Goal: Transaction & Acquisition: Purchase product/service

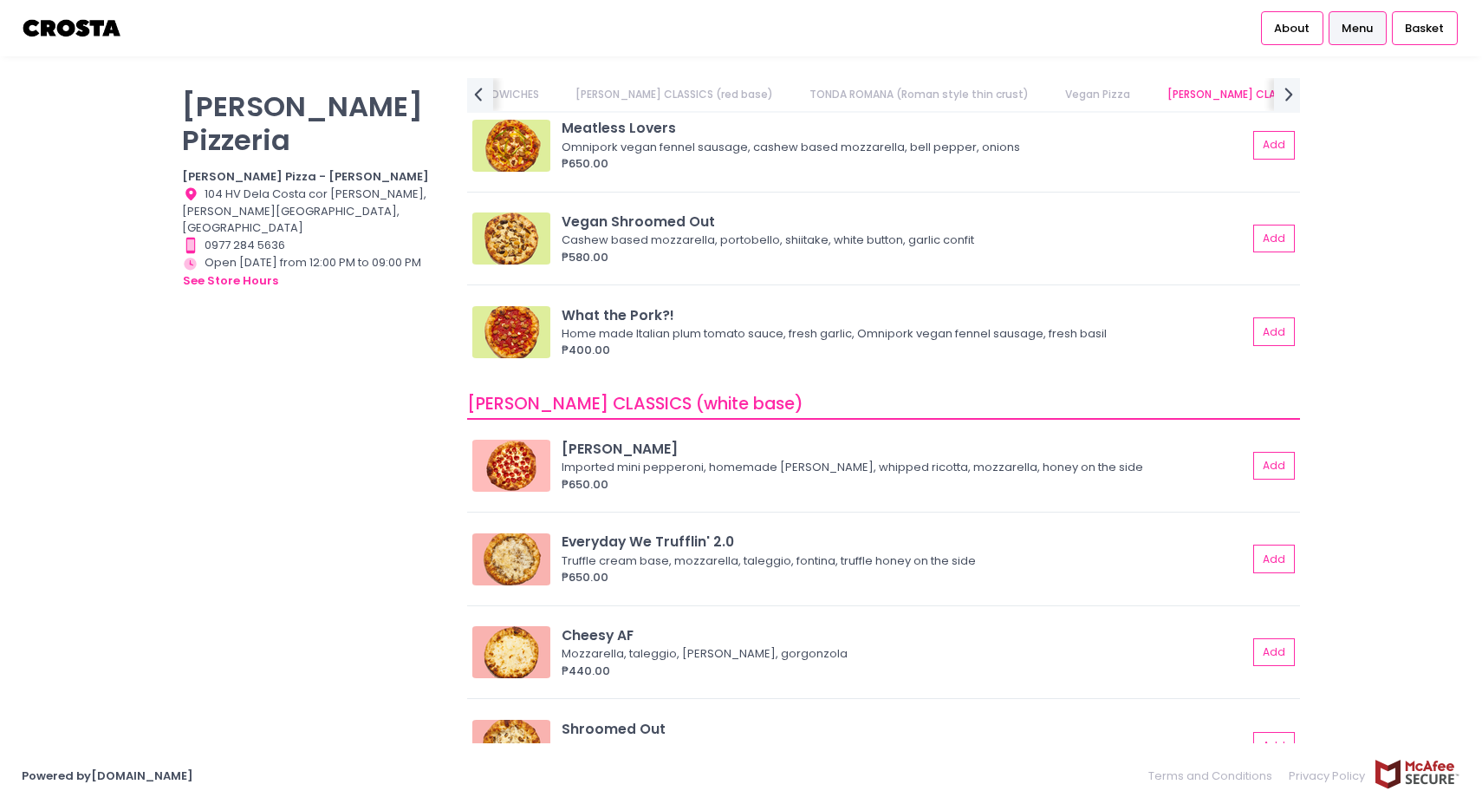
scroll to position [1297, 0]
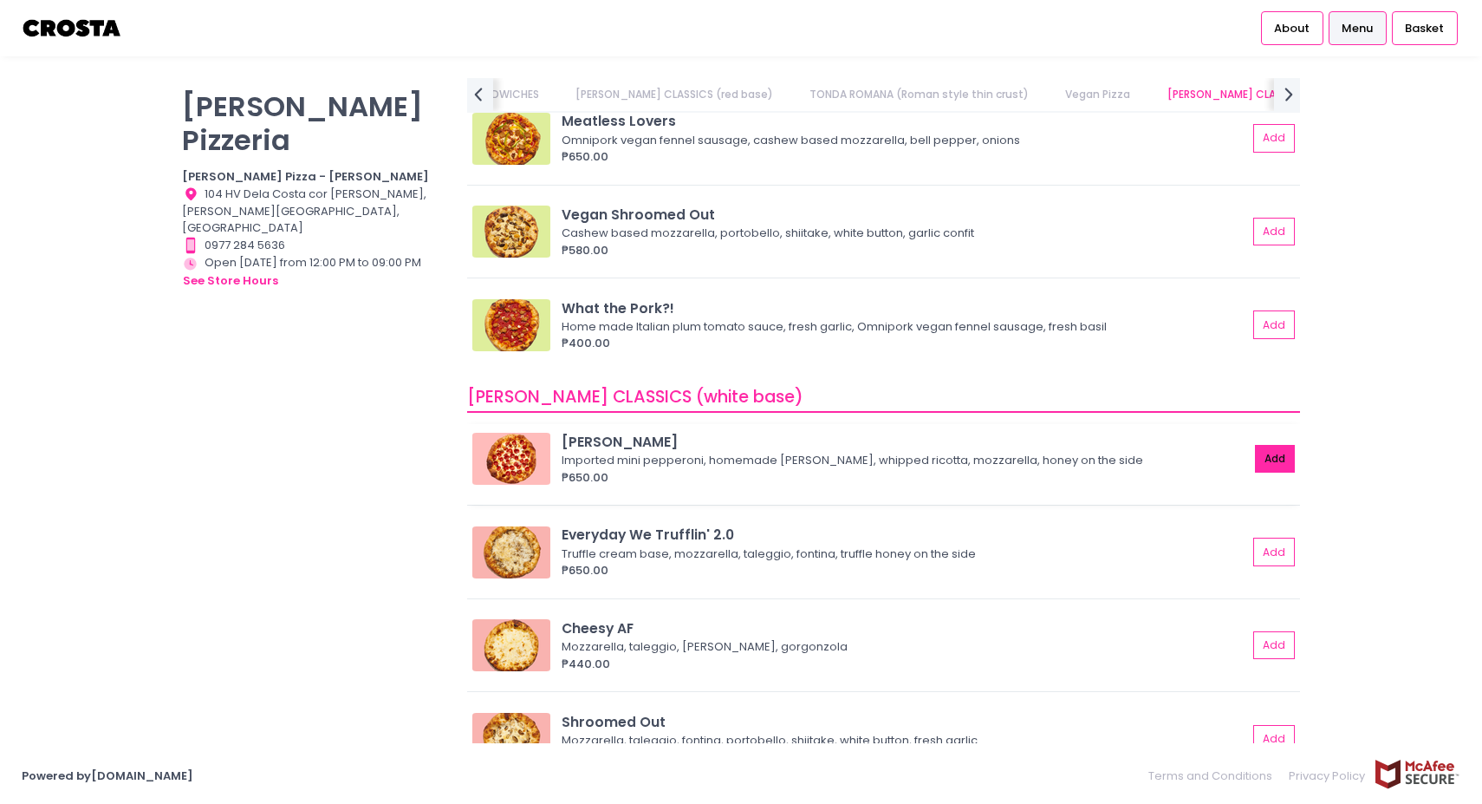
click at [1277, 472] on button "Add" at bounding box center [1275, 459] width 40 height 29
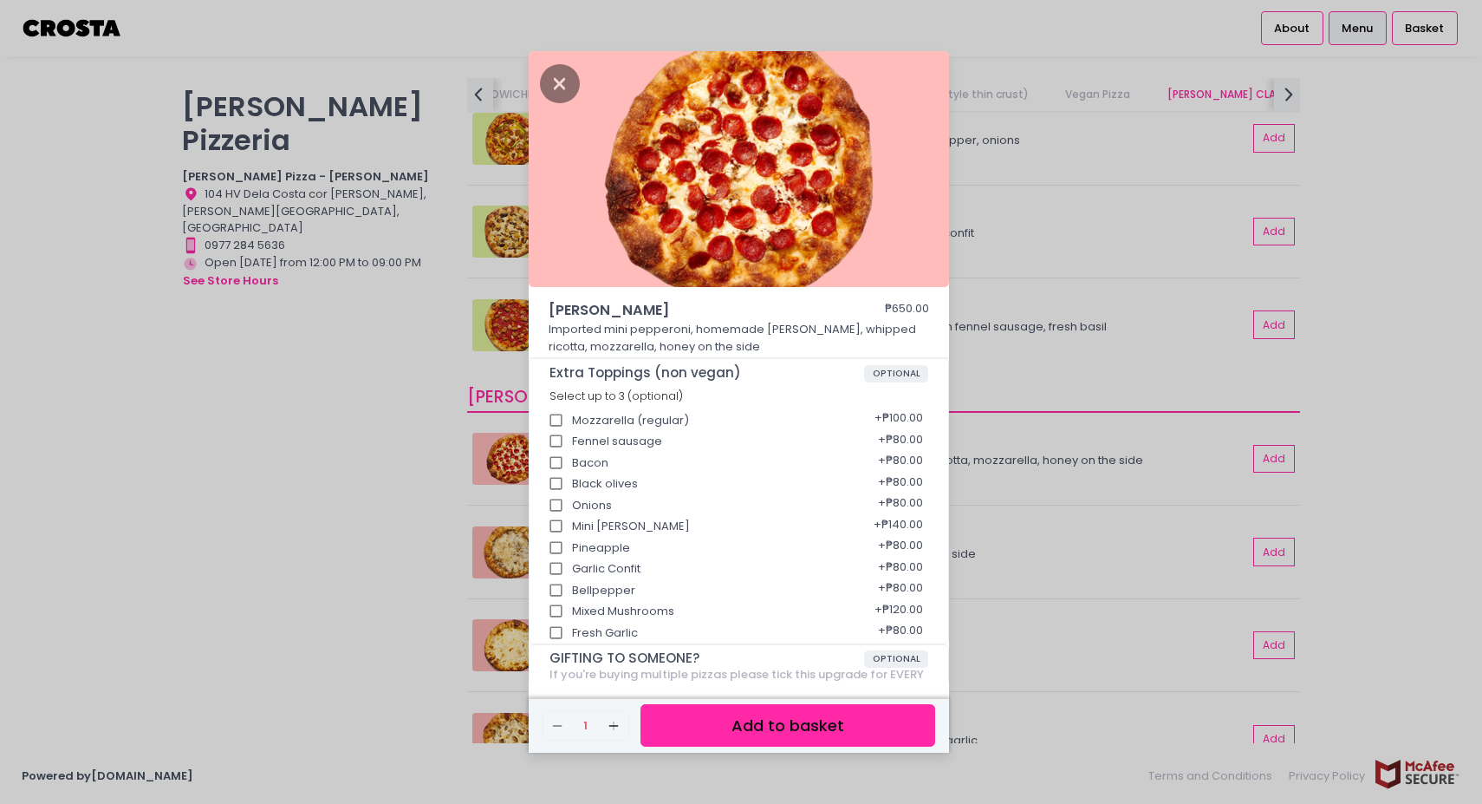
click at [785, 732] on button "Add to basket" at bounding box center [788, 725] width 295 height 42
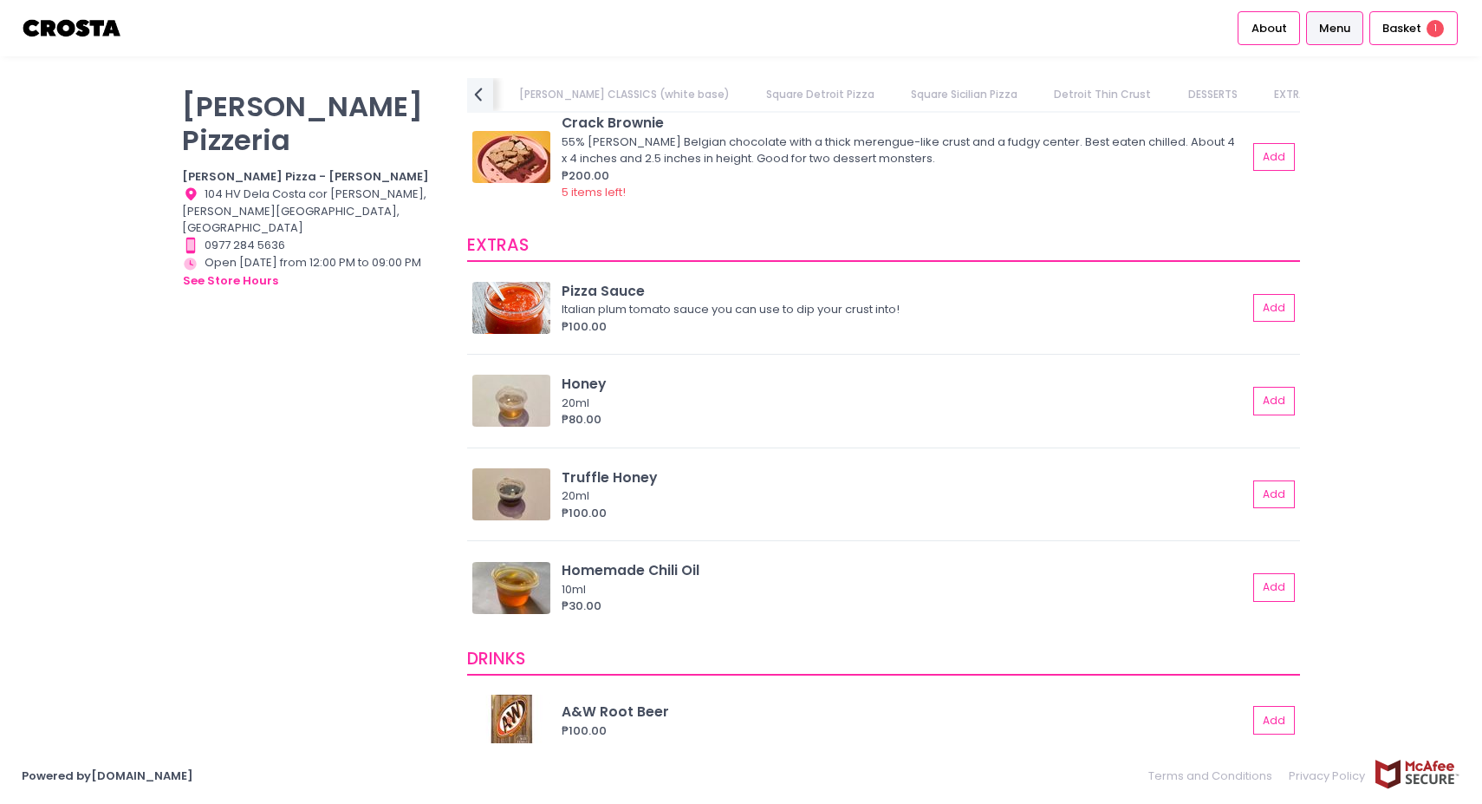
scroll to position [3436, 0]
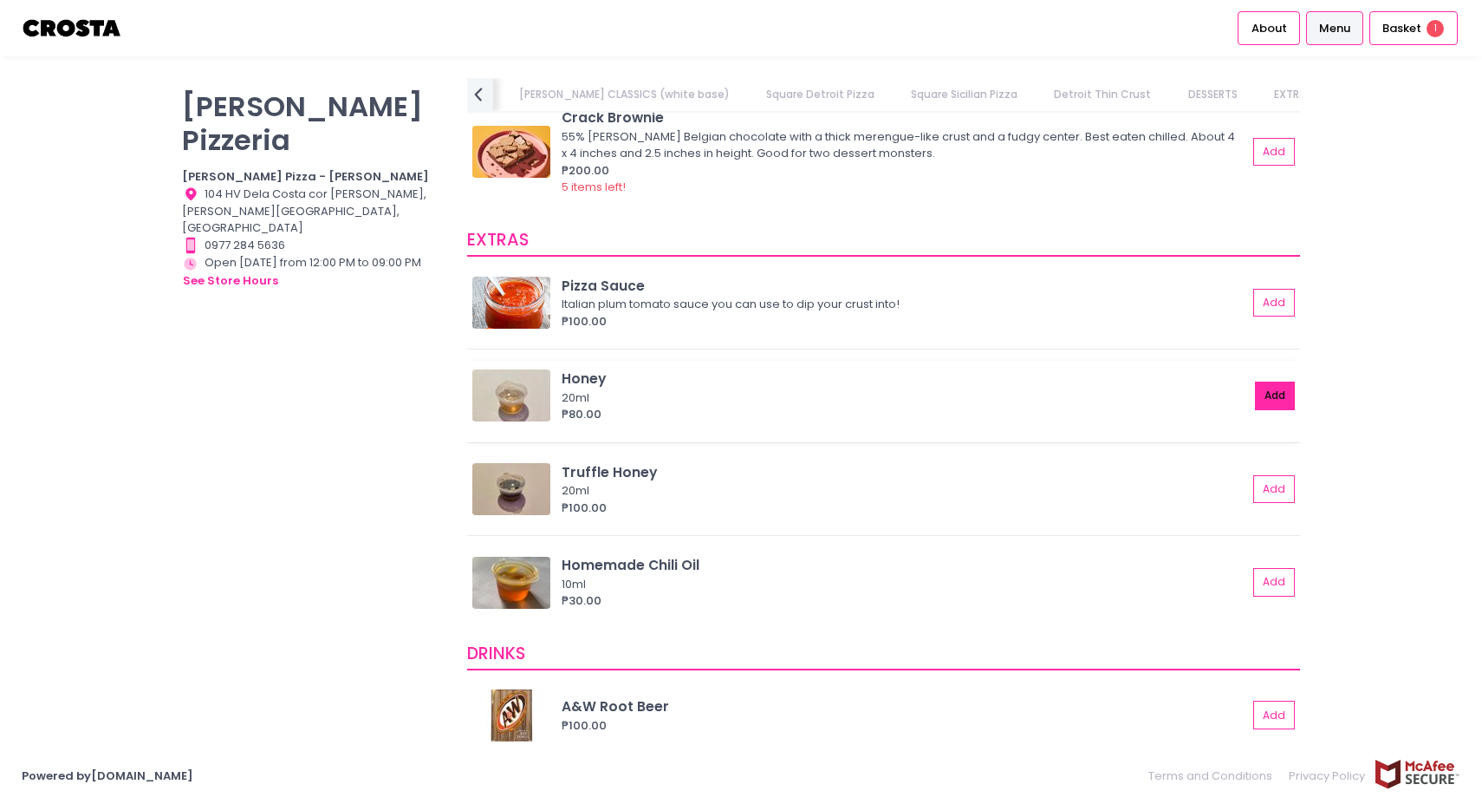
click at [1270, 403] on button "Add" at bounding box center [1275, 395] width 40 height 29
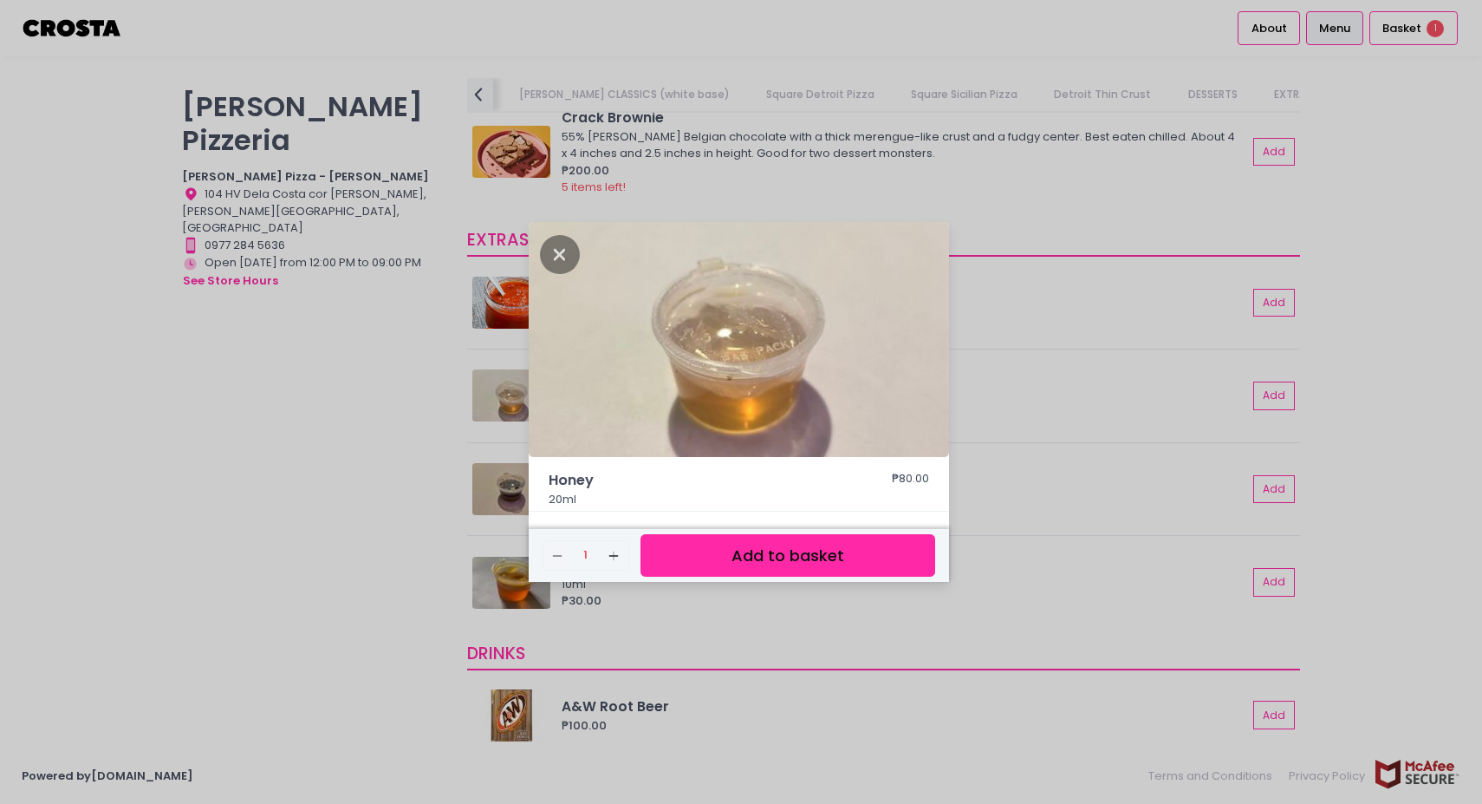
click at [791, 562] on button "Add to basket" at bounding box center [788, 555] width 295 height 42
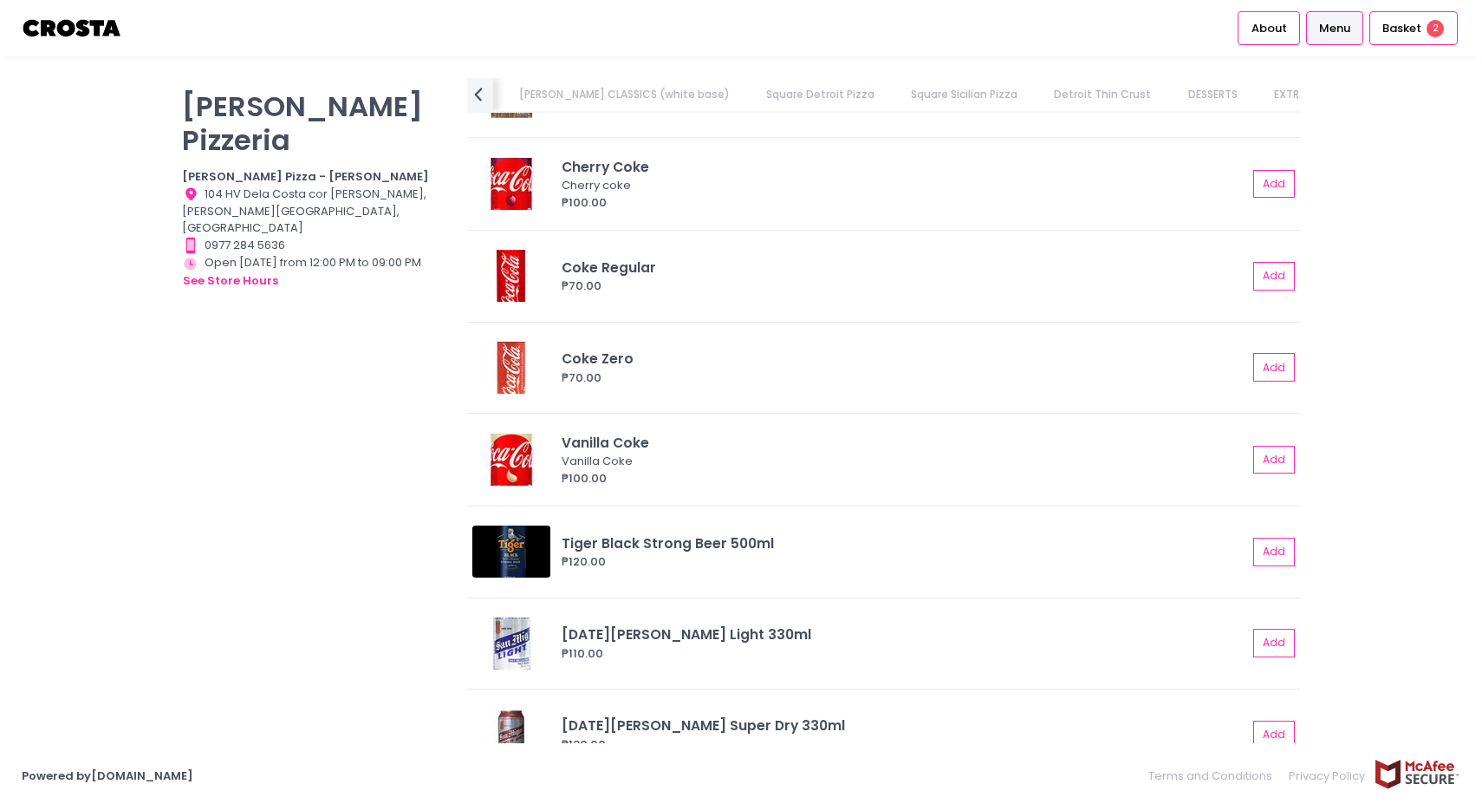
scroll to position [4096, 0]
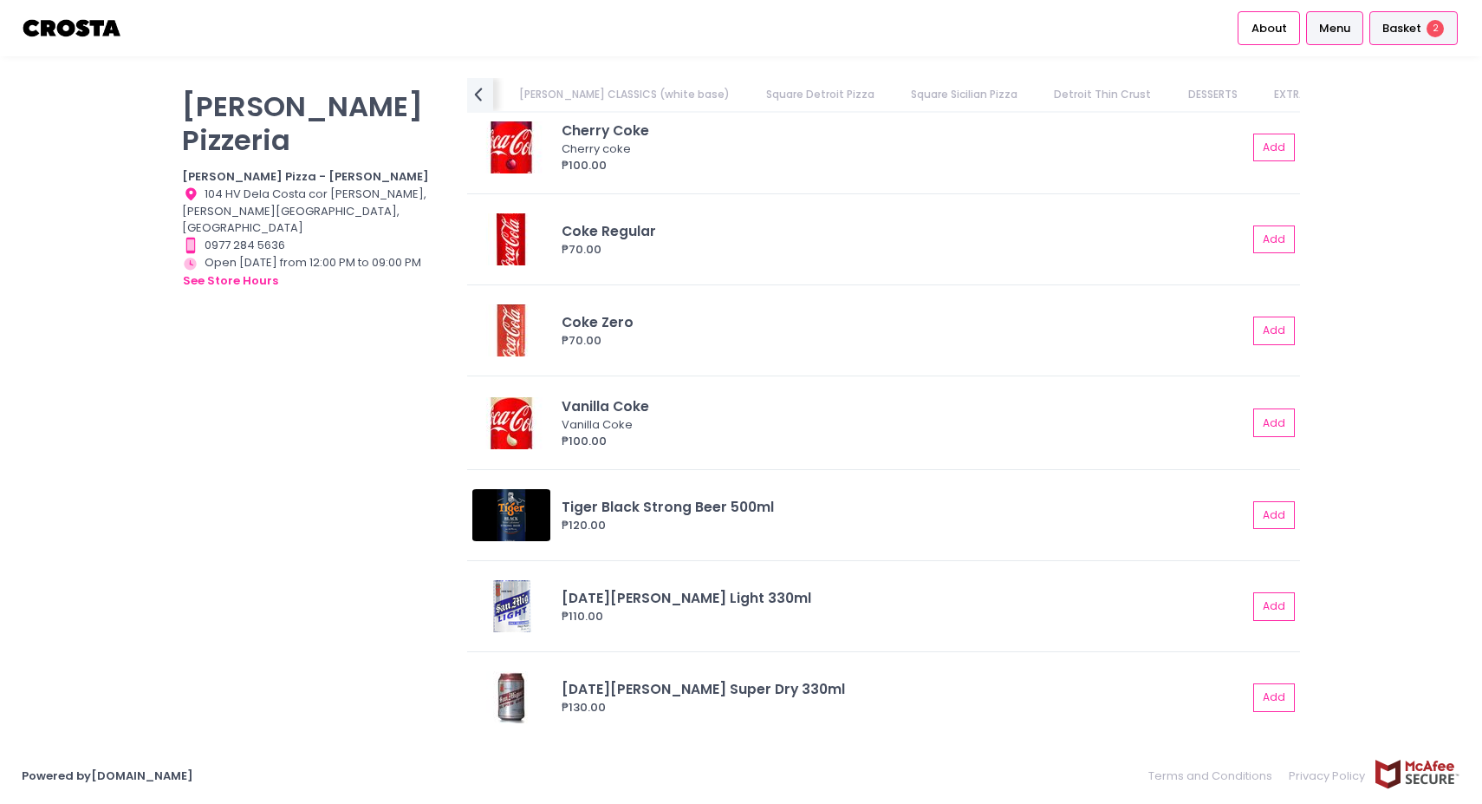
click at [1410, 34] on span "Basket" at bounding box center [1402, 28] width 39 height 17
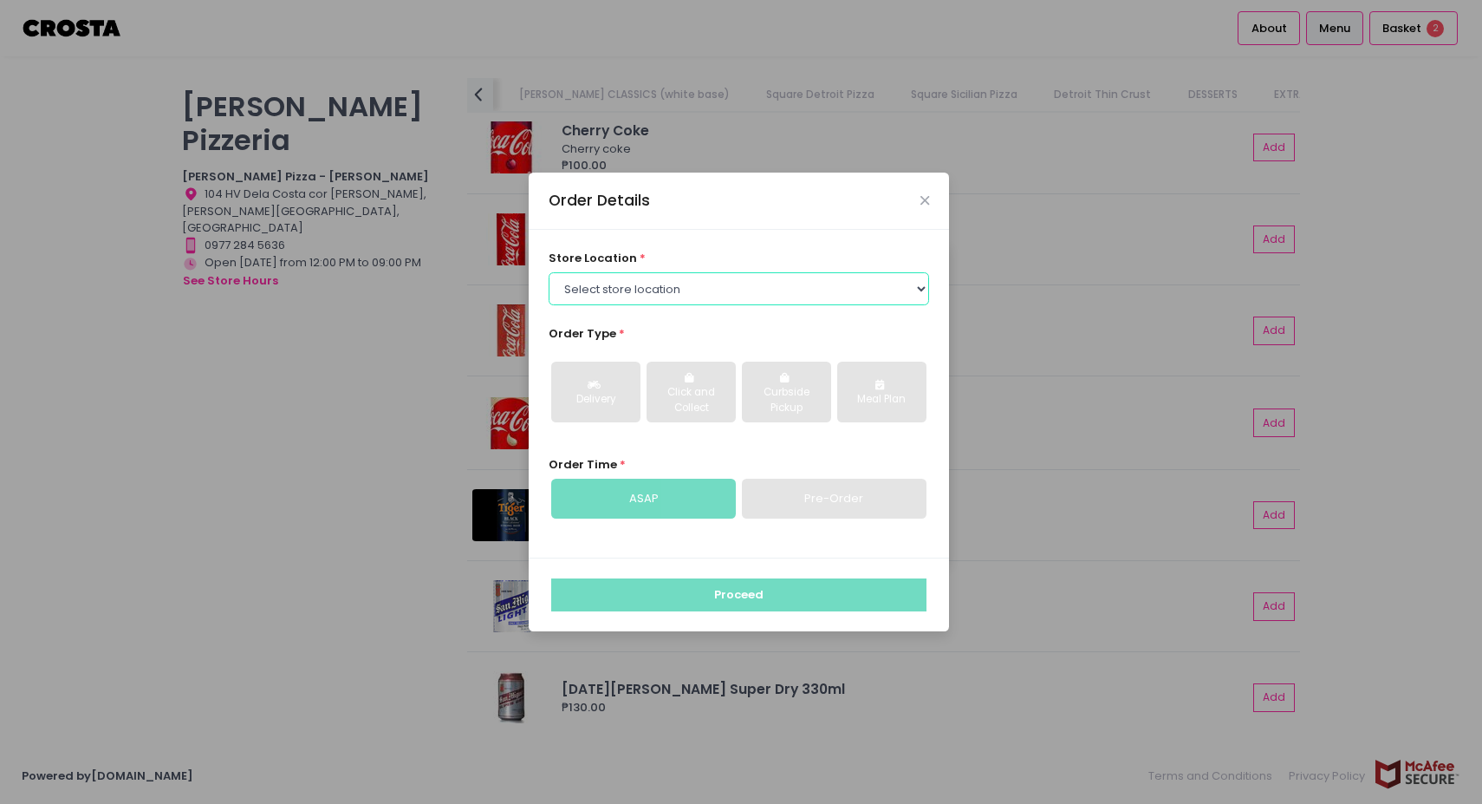
click at [796, 292] on select "Select store location [PERSON_NAME] Pizza - [PERSON_NAME] Pizza - [GEOGRAPHIC_D…" at bounding box center [739, 288] width 381 height 33
select select "5fabb2e53664a8677beaeb89"
click at [549, 272] on select "Select store location [PERSON_NAME] Pizza - [PERSON_NAME] Pizza - [GEOGRAPHIC_D…" at bounding box center [739, 288] width 381 height 33
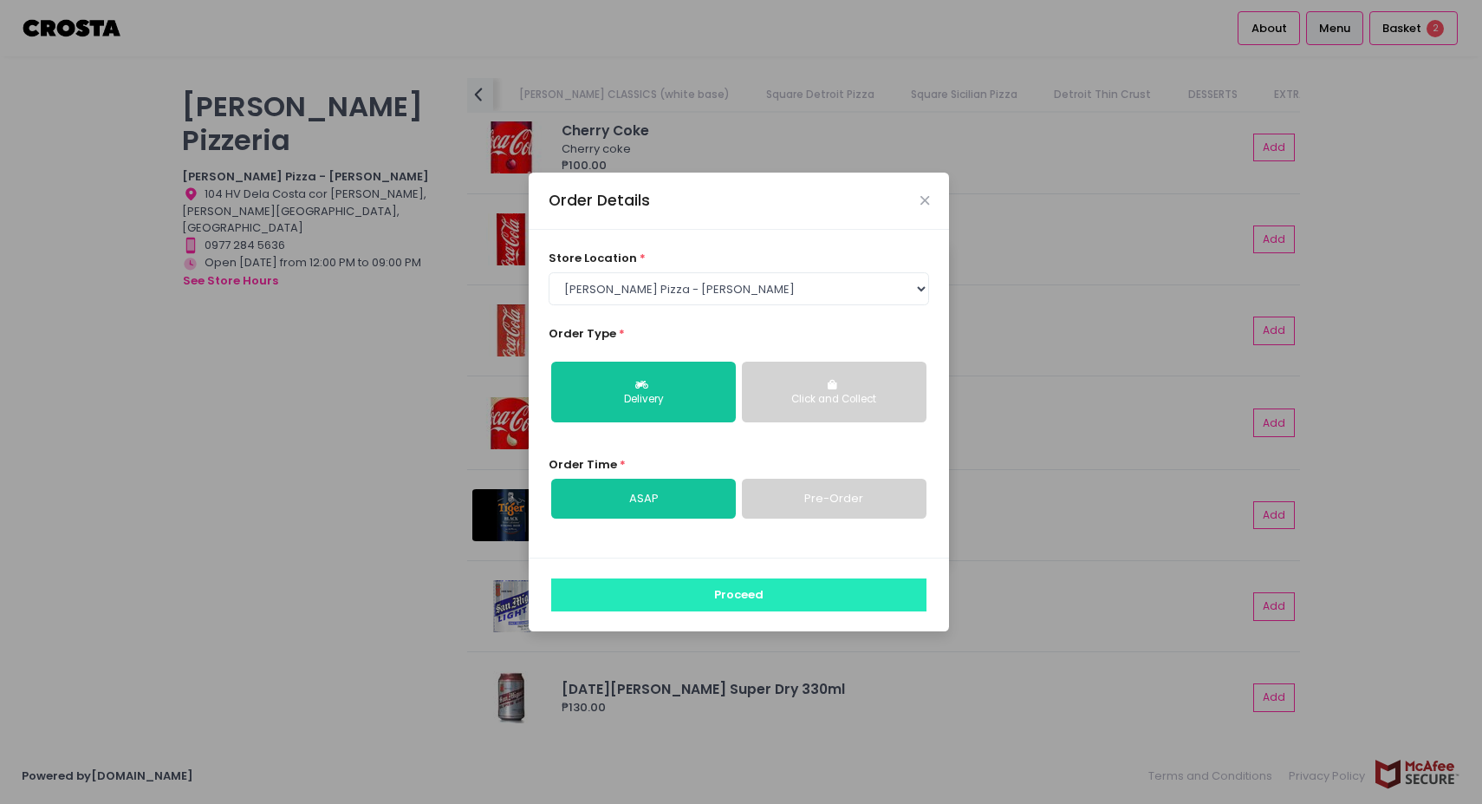
click at [694, 597] on button "Proceed" at bounding box center [738, 594] width 375 height 33
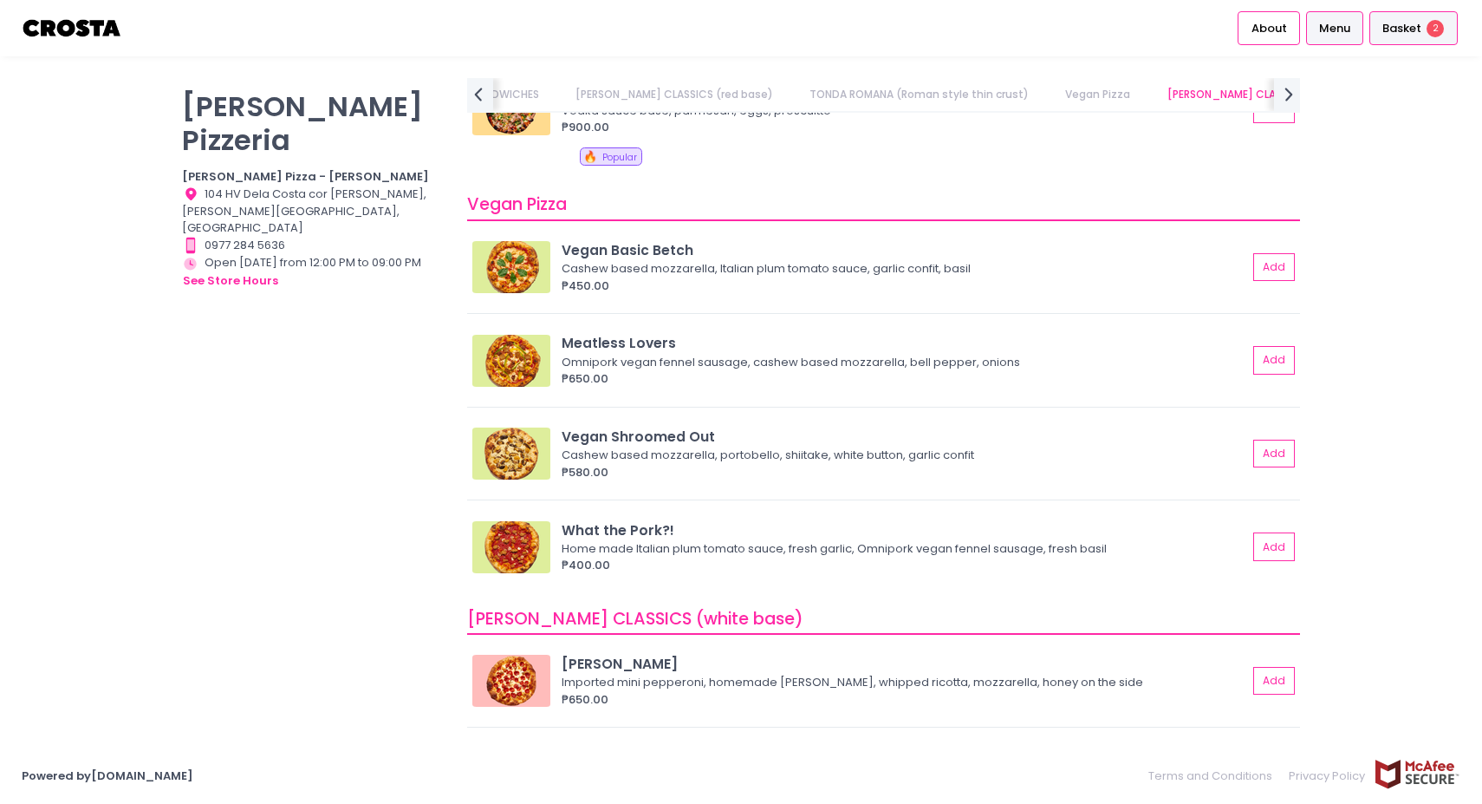
click at [1450, 33] on div "Basket 2" at bounding box center [1414, 28] width 88 height 34
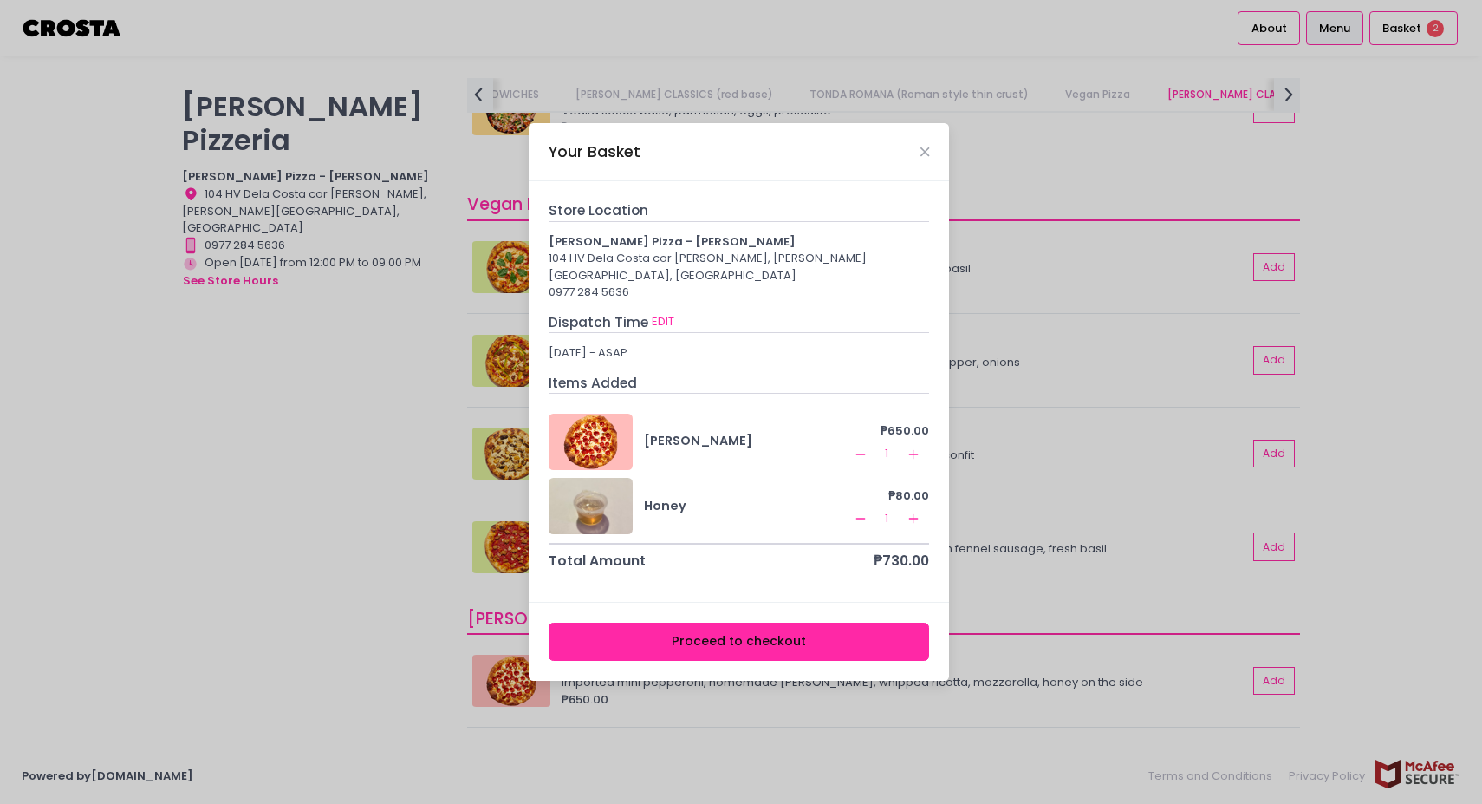
click at [914, 447] on icon "Add Created with Sketch." at bounding box center [914, 454] width 14 height 14
click at [775, 635] on button "Proceed to checkout" at bounding box center [739, 641] width 381 height 39
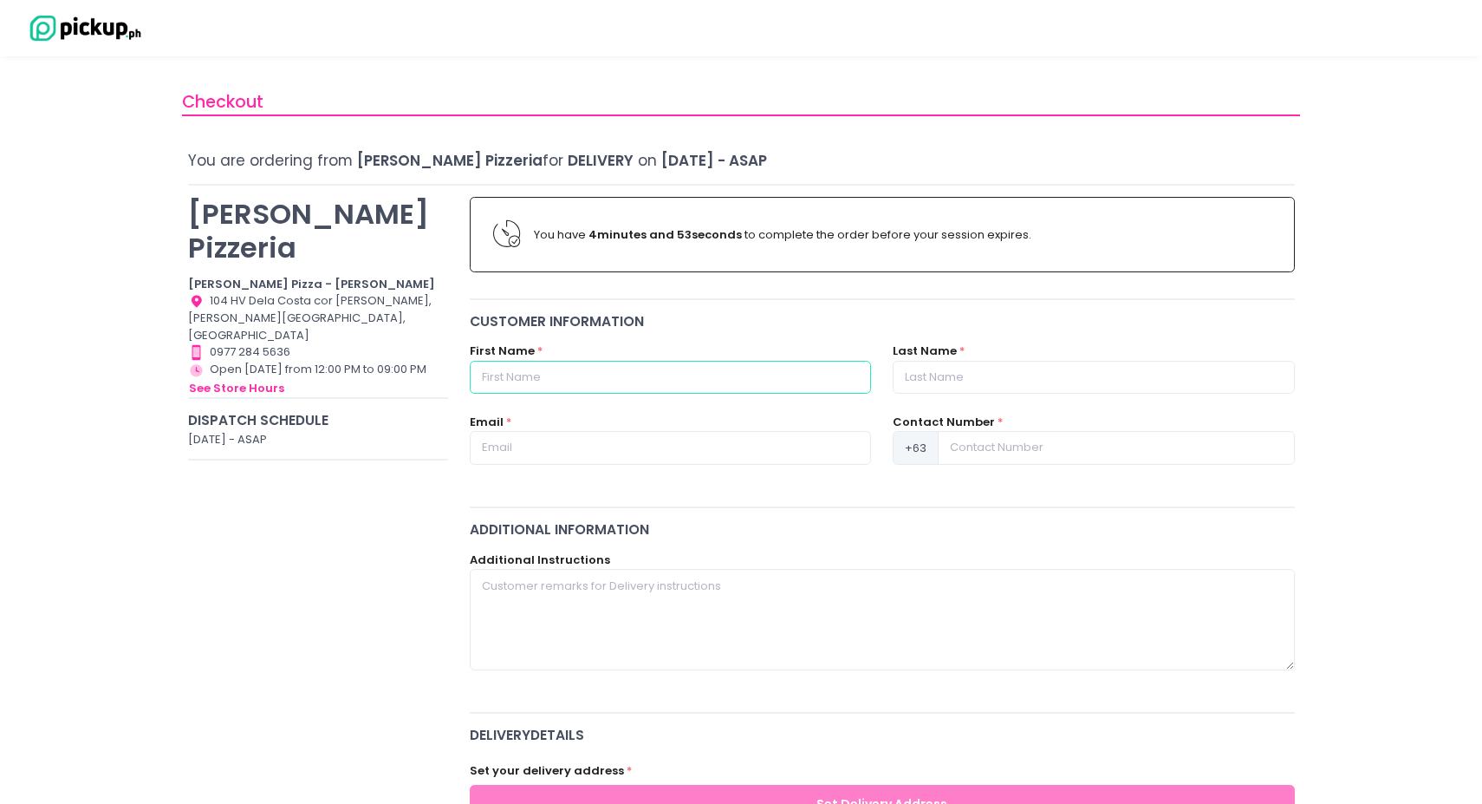
click at [576, 371] on input "text" at bounding box center [670, 377] width 401 height 33
type input "Jianna"
type input "Cuerpo"
click at [556, 453] on input "text" at bounding box center [670, 447] width 401 height 33
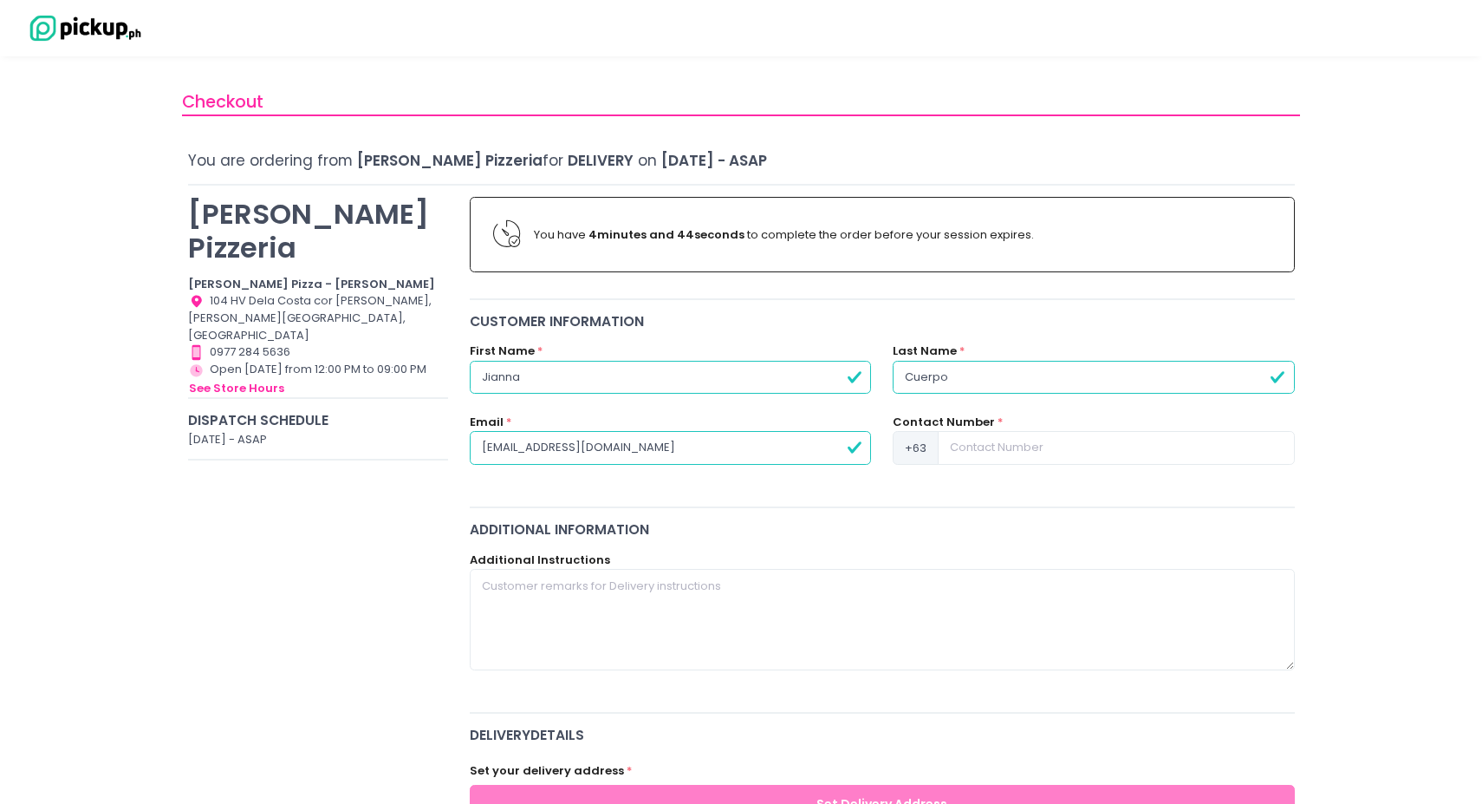
type input "[EMAIL_ADDRESS][DOMAIN_NAME]"
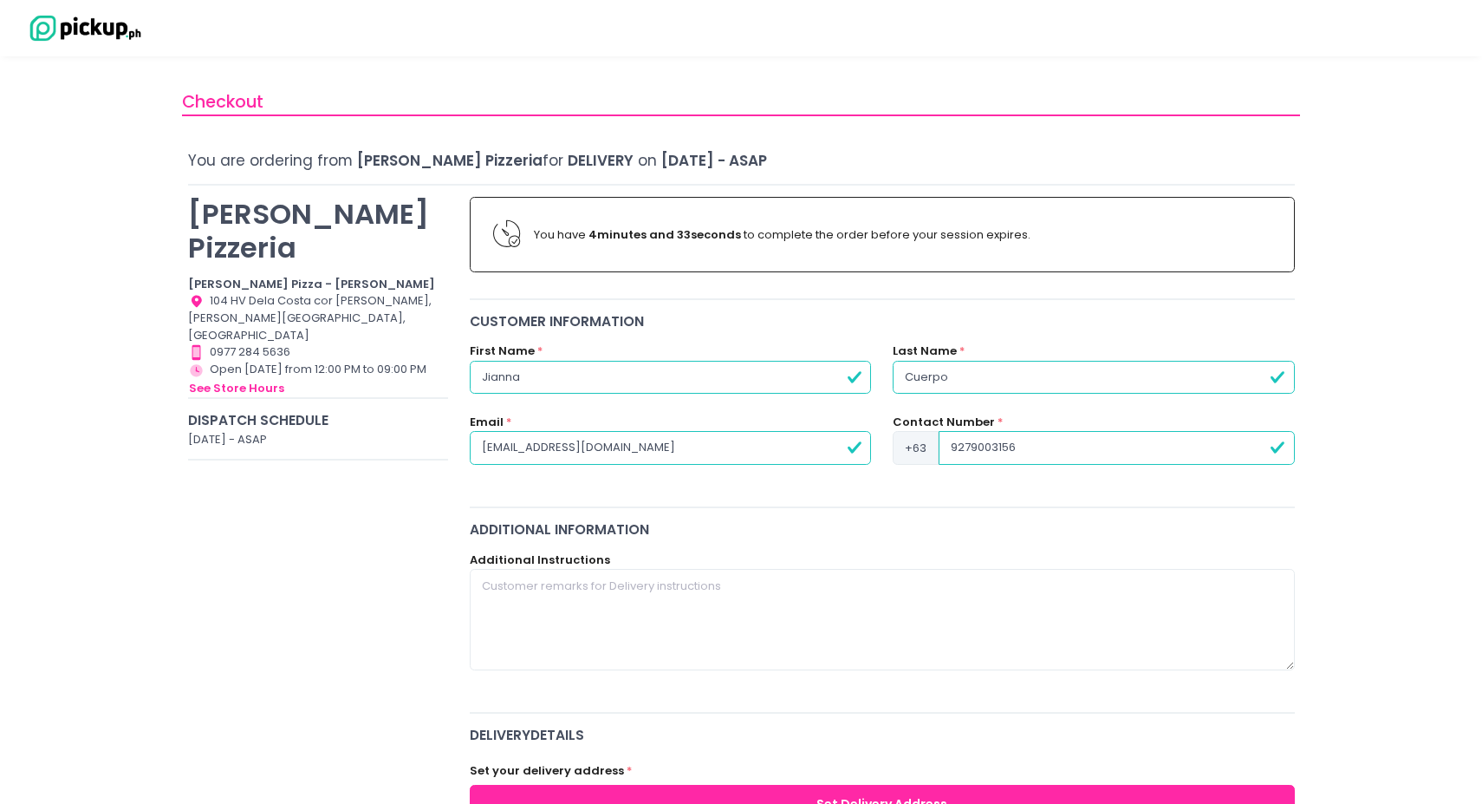
type input "9279003156"
click at [528, 634] on textarea at bounding box center [882, 619] width 825 height 101
type textarea "H"
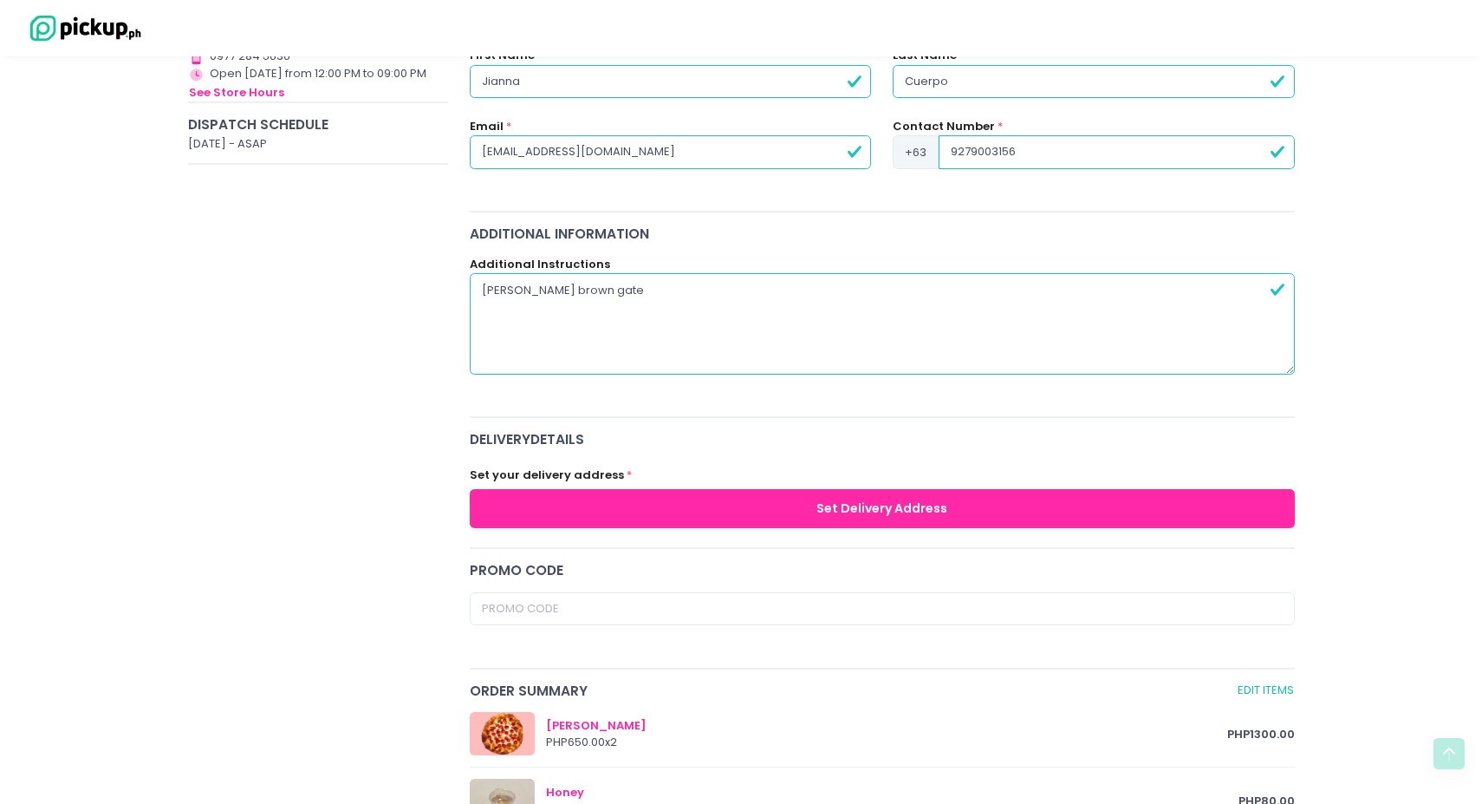
type textarea "[PERSON_NAME] brown gate"
click at [637, 503] on button "Set Delivery Address" at bounding box center [882, 508] width 825 height 39
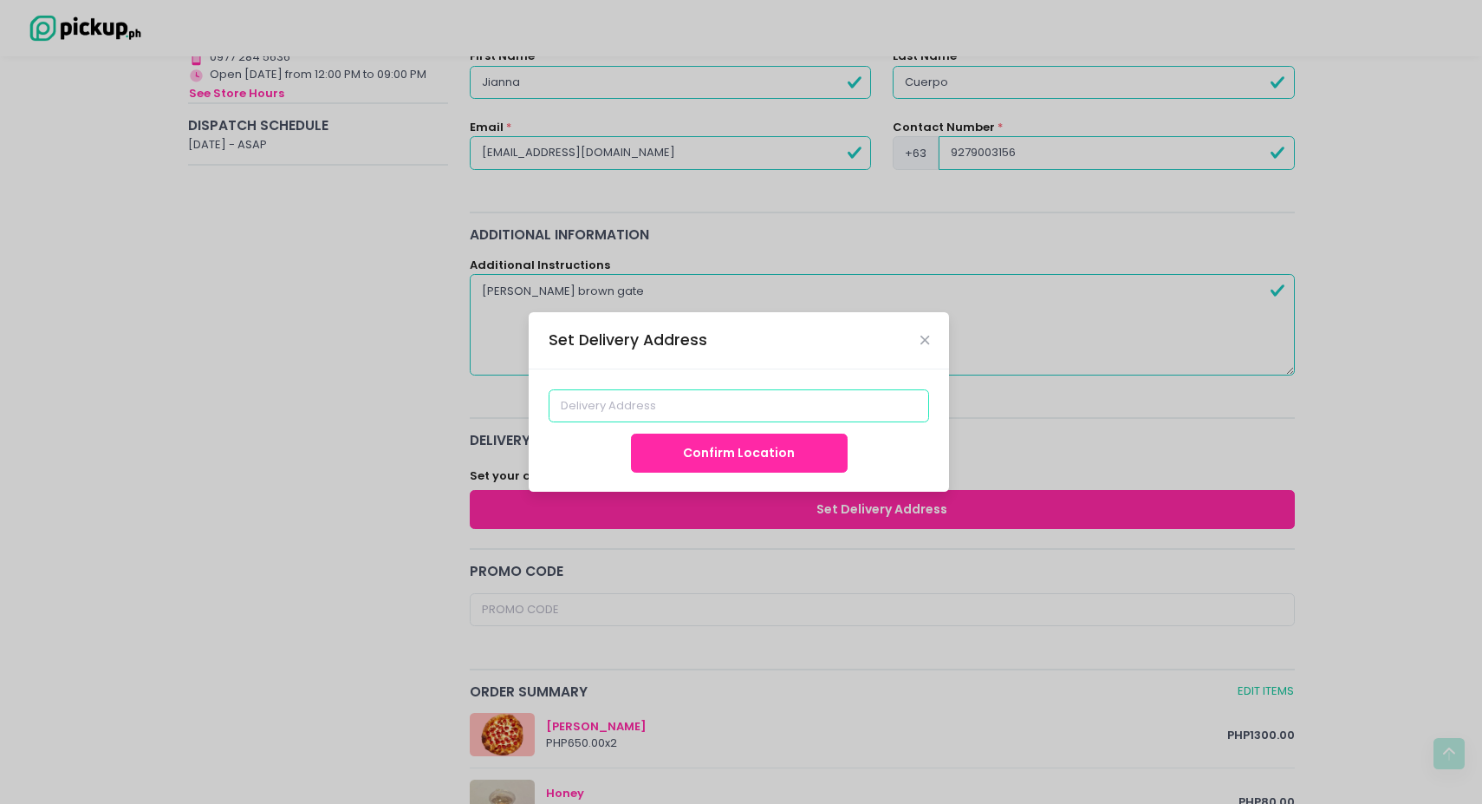
click at [639, 406] on input at bounding box center [739, 405] width 381 height 33
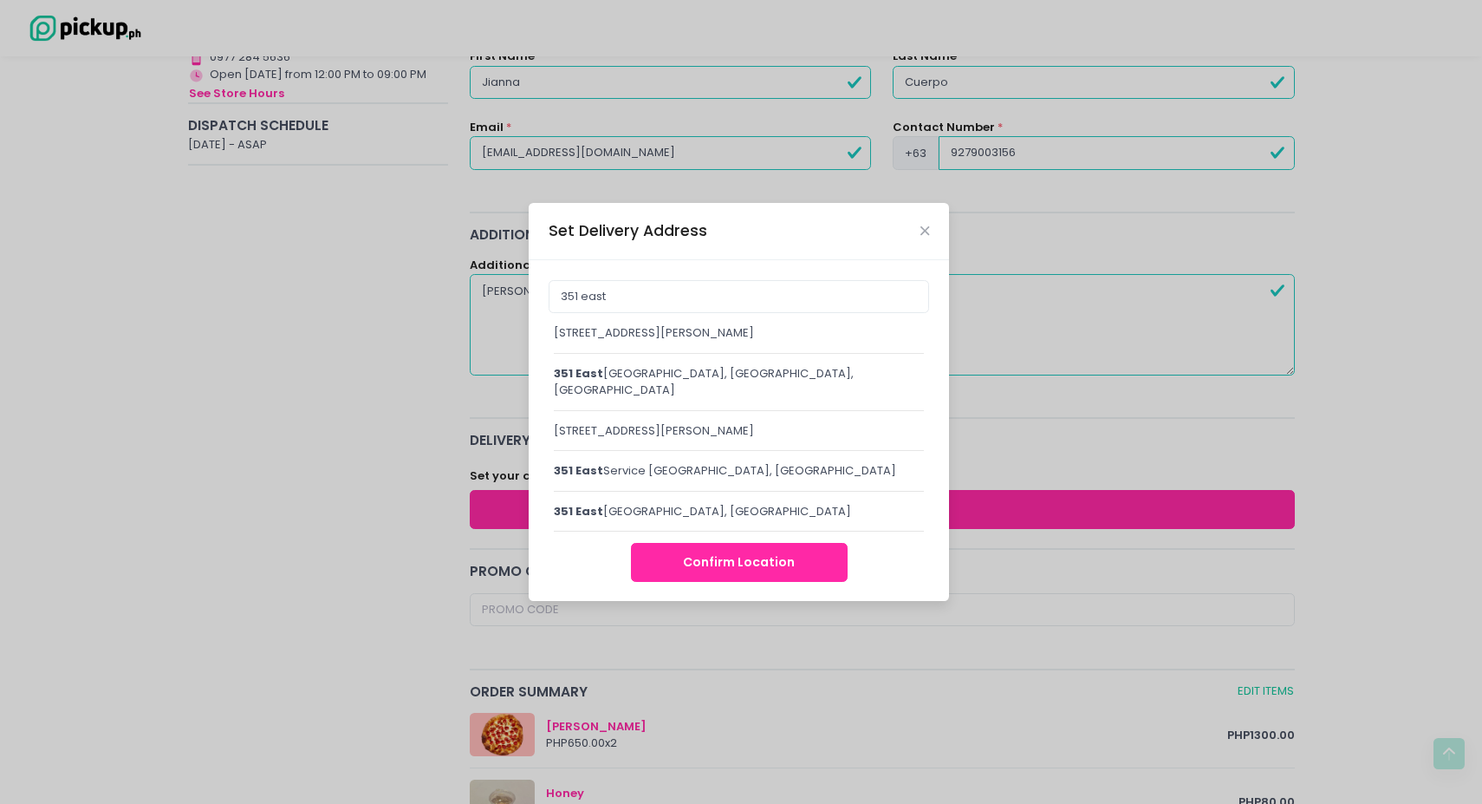
click at [632, 339] on div "[STREET_ADDRESS][PERSON_NAME]" at bounding box center [739, 332] width 370 height 17
type input "[STREET_ADDRESS][PERSON_NAME]"
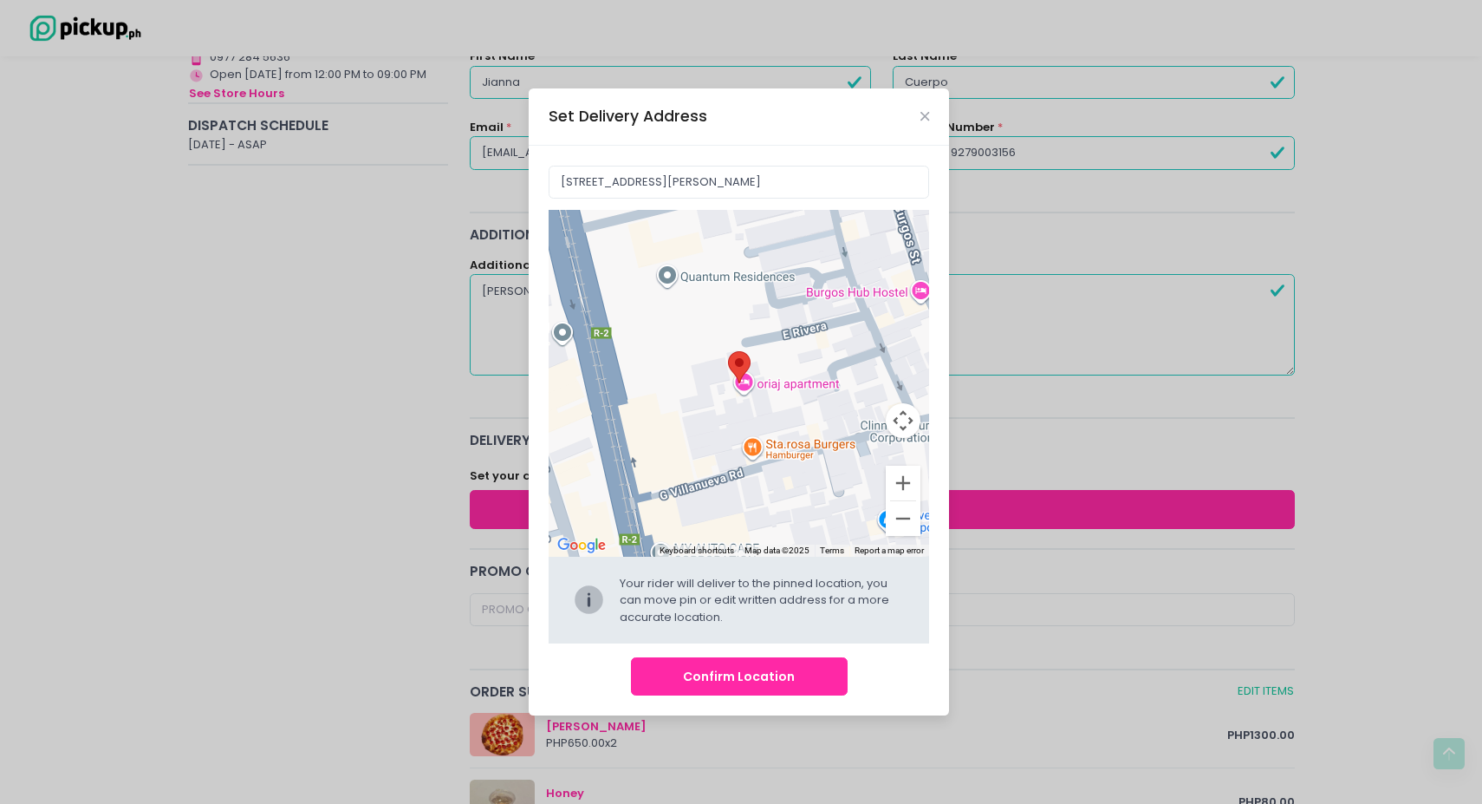
click at [720, 677] on button "Confirm Location" at bounding box center [739, 676] width 217 height 39
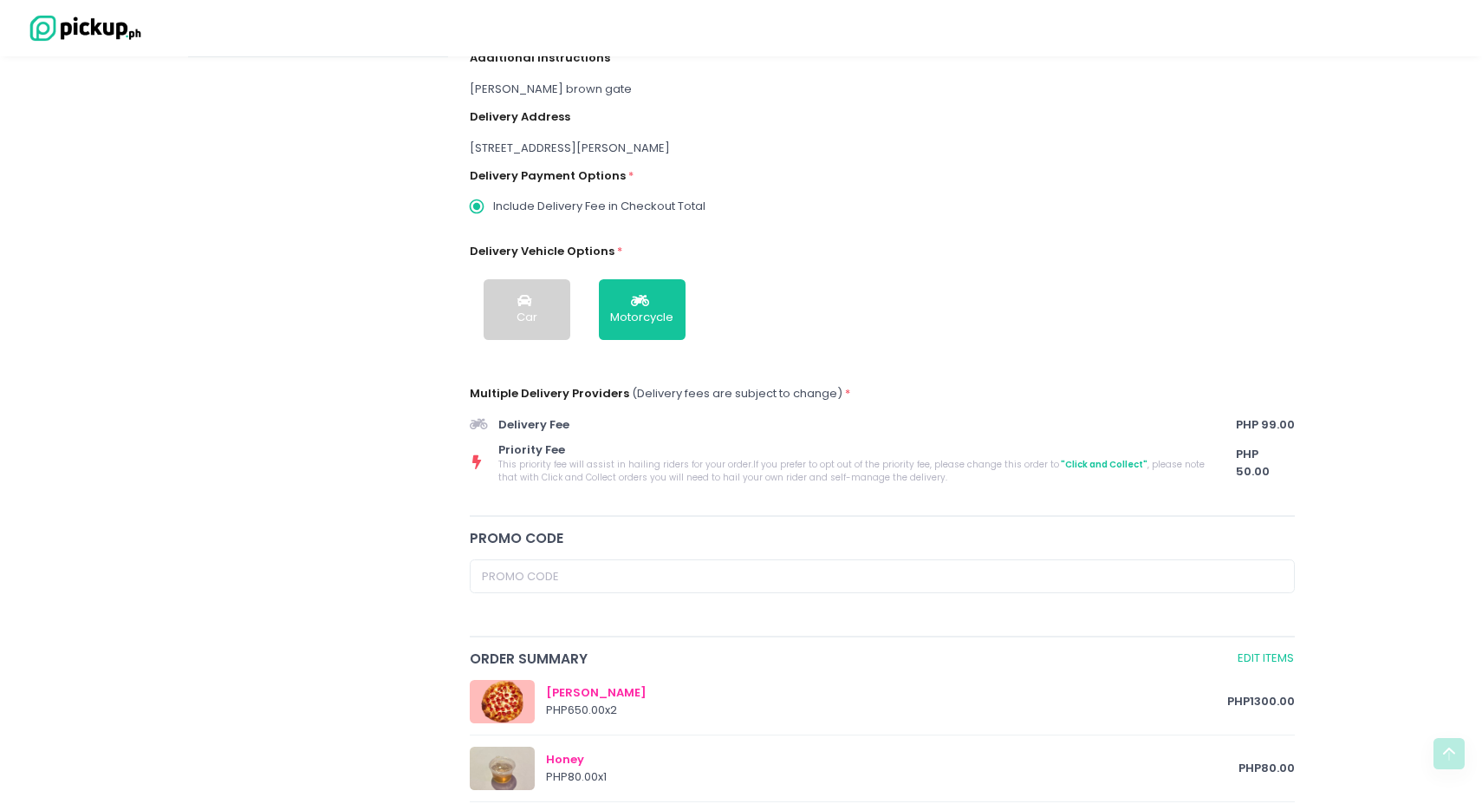
scroll to position [404, 0]
click at [656, 465] on span "This priority fee will assist in hailing riders for your order. If you prefer t…" at bounding box center [853, 470] width 710 height 26
click at [551, 419] on span "Delivery Fee" at bounding box center [864, 423] width 732 height 17
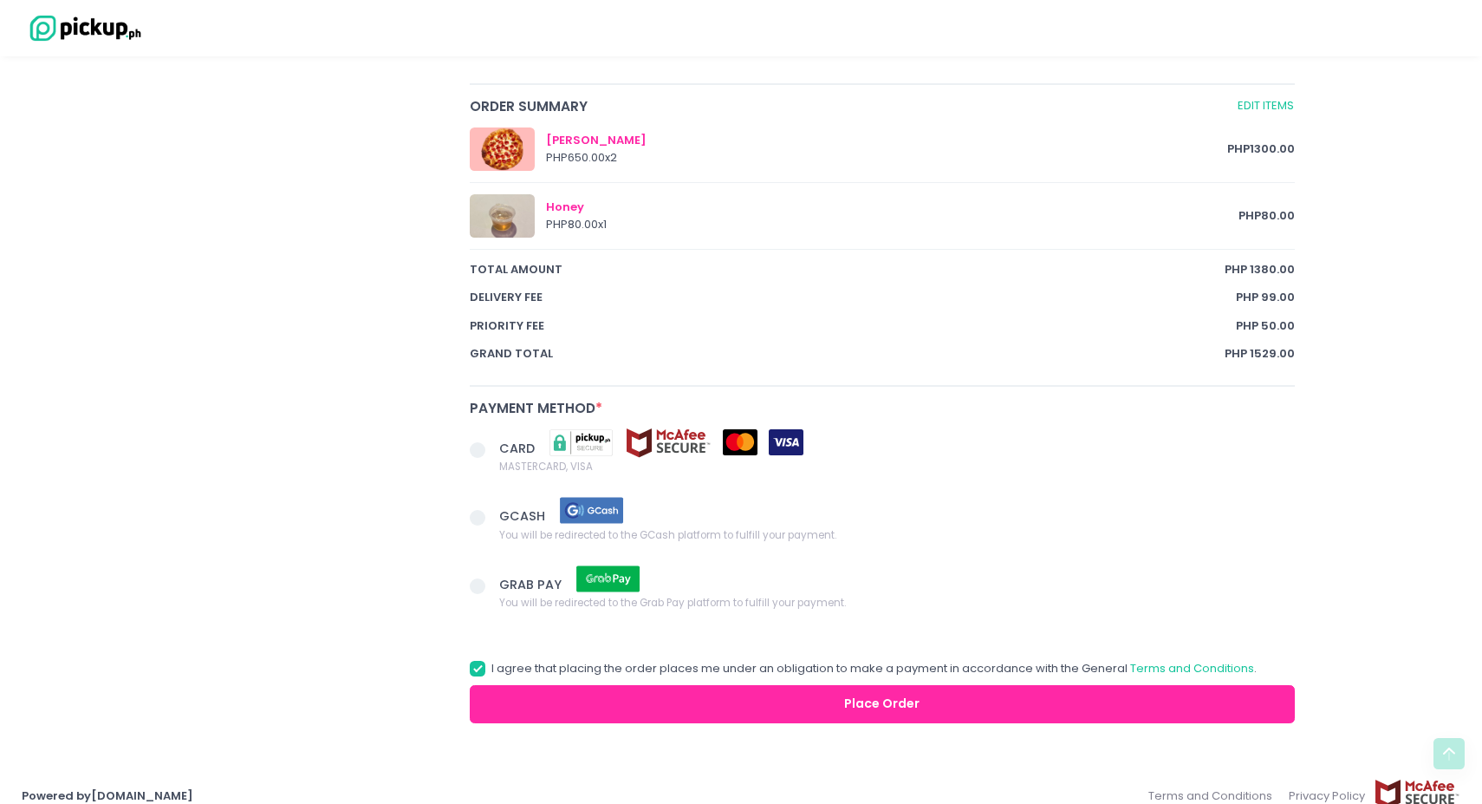
scroll to position [975, 0]
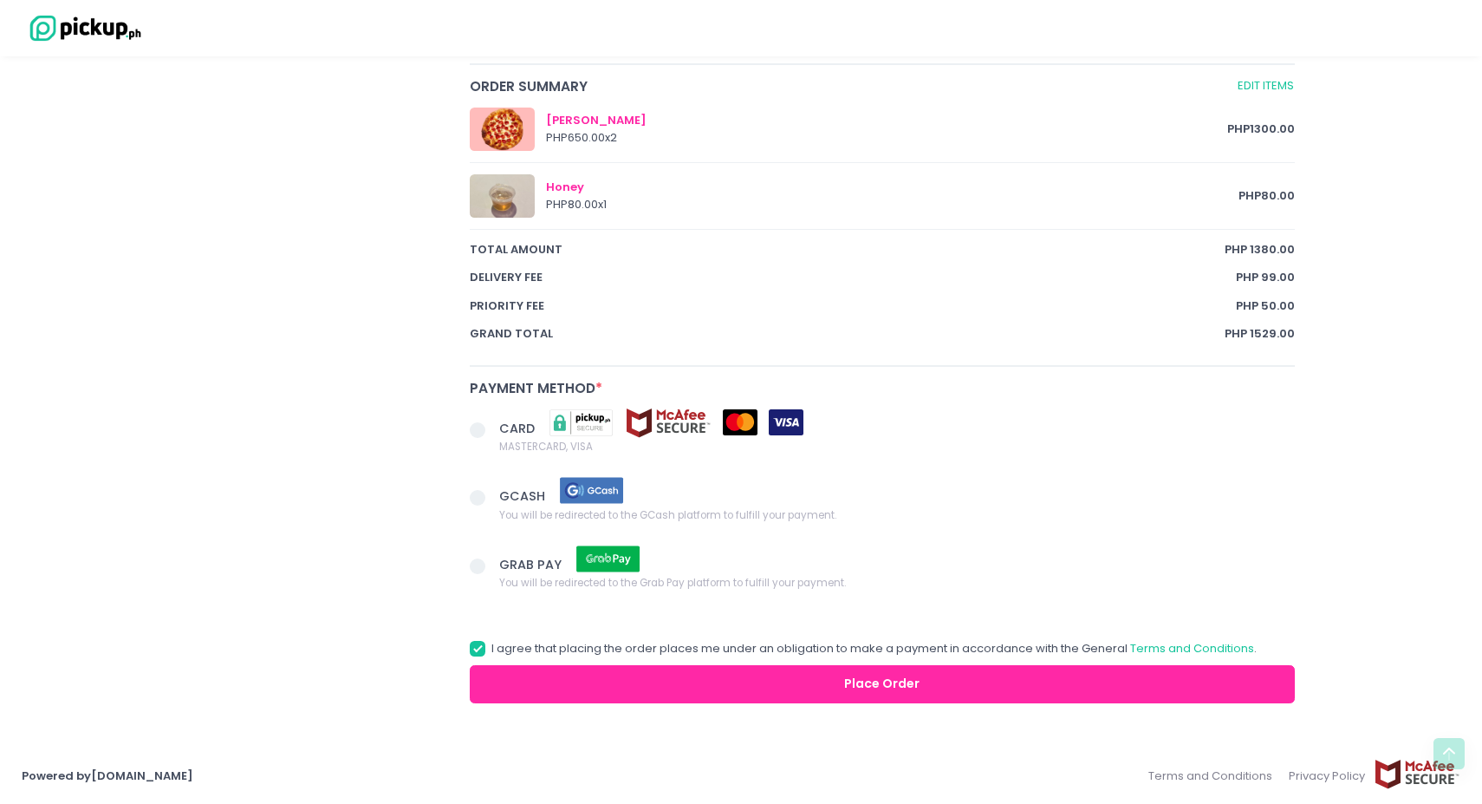
click at [474, 434] on span at bounding box center [478, 430] width 16 height 16
click at [491, 433] on input "CARD MASTERCARD, VISA" at bounding box center [496, 426] width 11 height 11
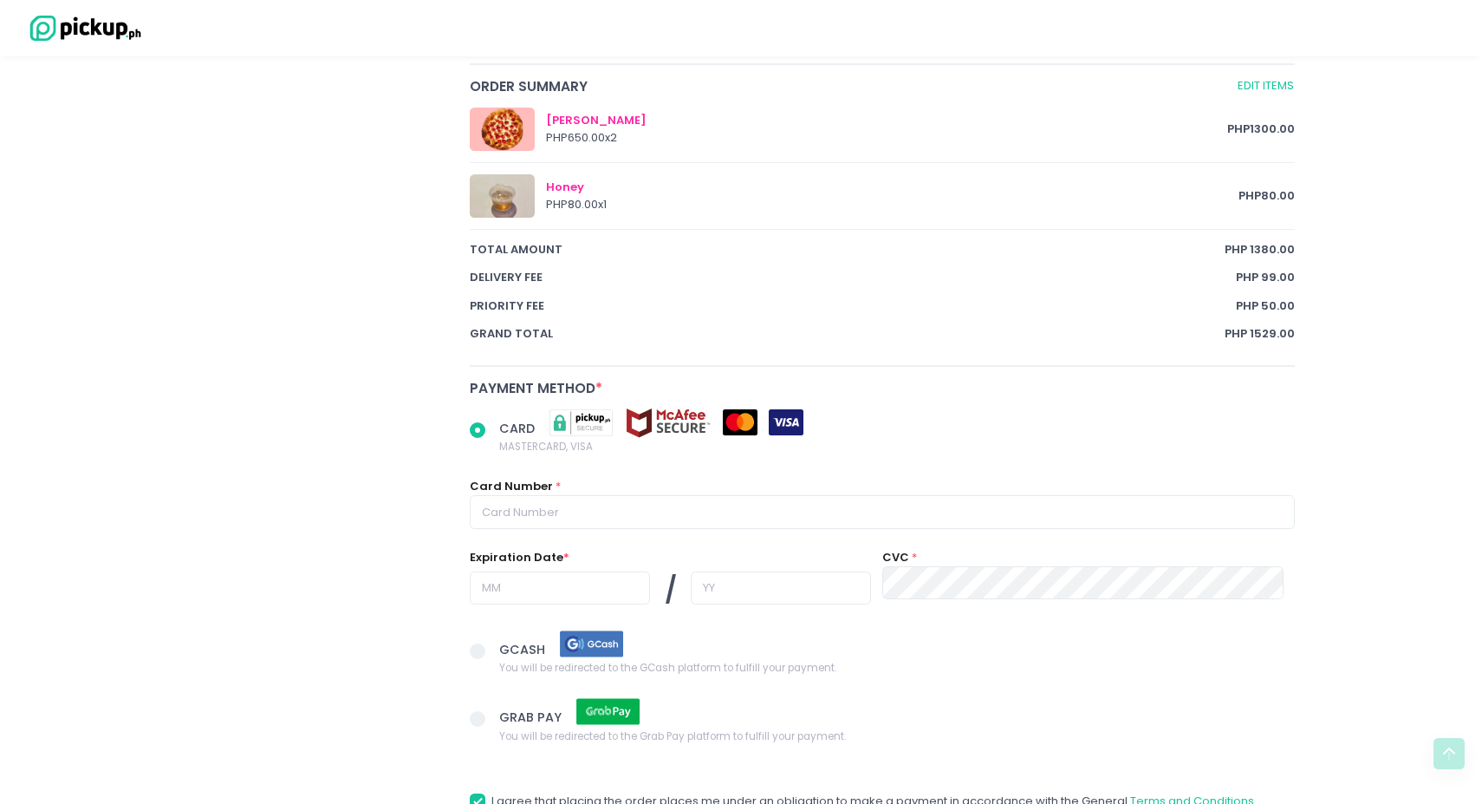
click at [474, 434] on span at bounding box center [478, 430] width 16 height 16
click at [491, 433] on input "CARD MASTERCARD, VISA" at bounding box center [496, 426] width 11 height 11
click at [482, 435] on span at bounding box center [484, 432] width 29 height 24
click at [491, 433] on input "CARD MASTERCARD, VISA" at bounding box center [496, 426] width 11 height 11
radio input "true"
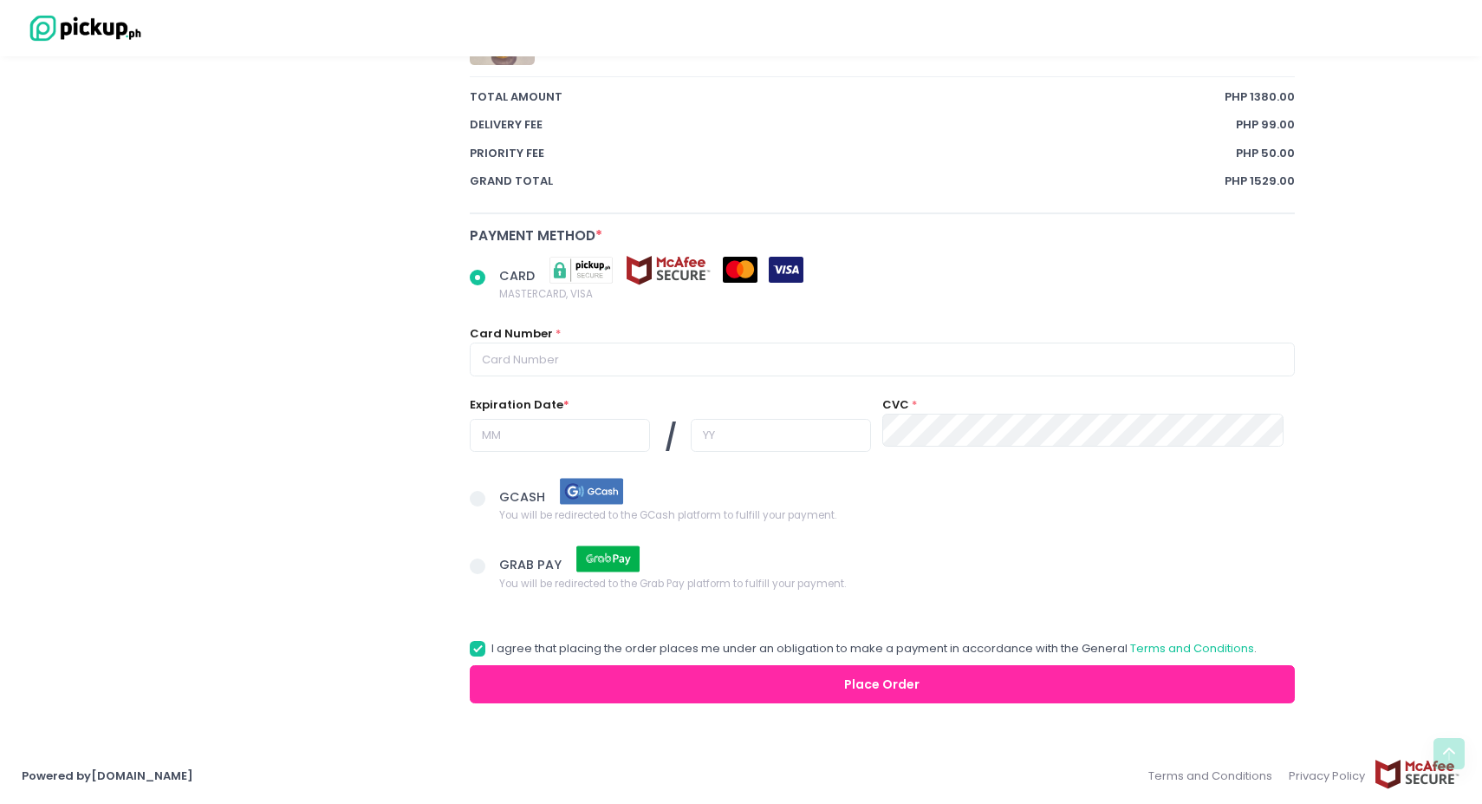
click at [476, 498] on span at bounding box center [478, 499] width 16 height 16
click at [491, 498] on input "GCASH You will be redirected to the GCash platform to fulfill your payment." at bounding box center [496, 495] width 11 height 11
radio input "true"
